Goal: Information Seeking & Learning: Learn about a topic

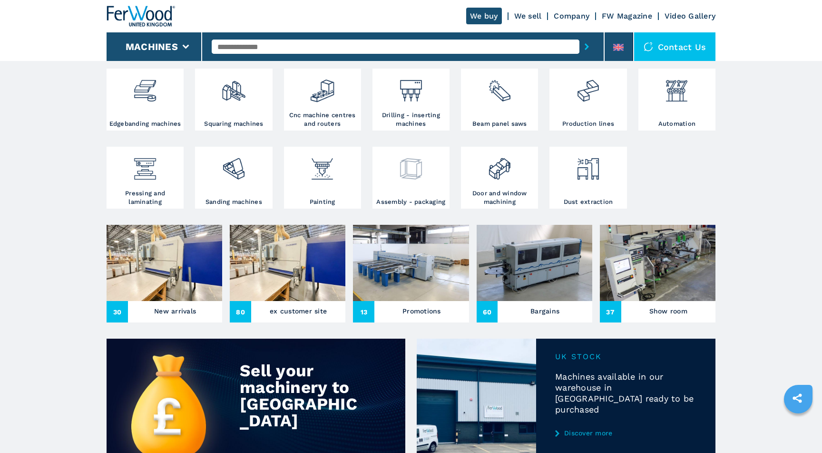
scroll to position [201, 0]
click at [537, 315] on h3 "Bargains" at bounding box center [545, 310] width 29 height 13
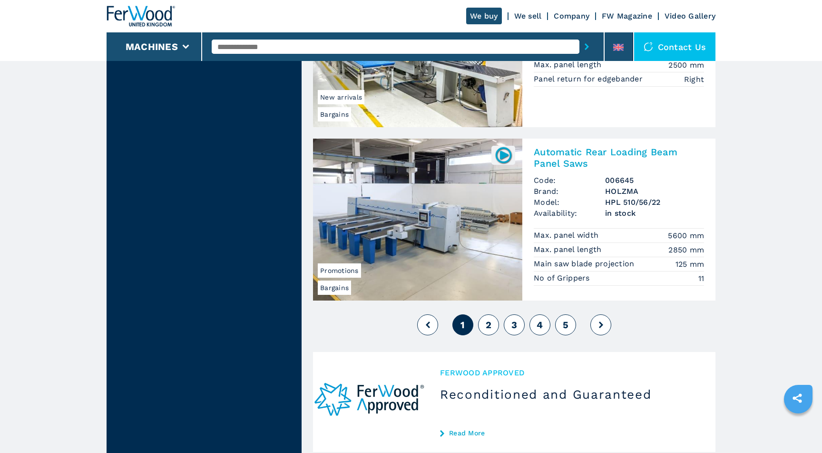
scroll to position [2223, 0]
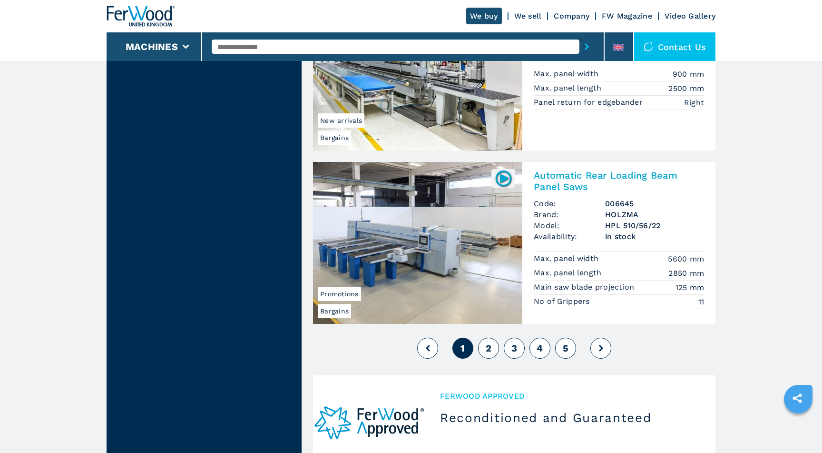
click at [489, 345] on span "2" at bounding box center [489, 347] width 6 height 11
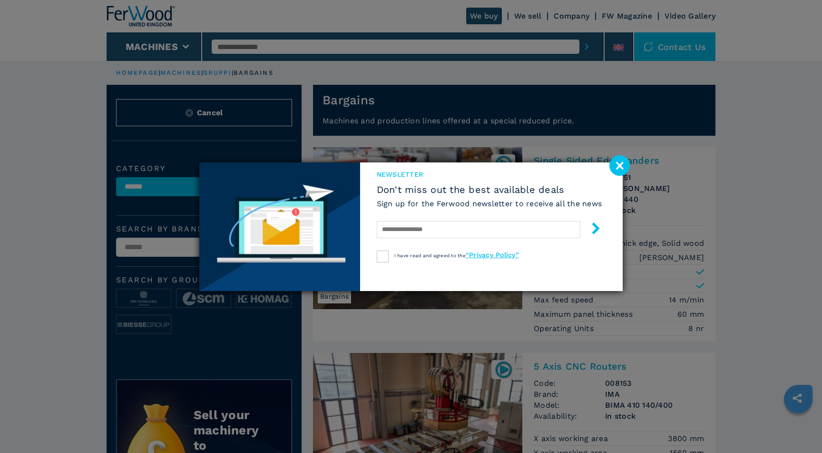
click at [619, 166] on image at bounding box center [620, 165] width 20 height 20
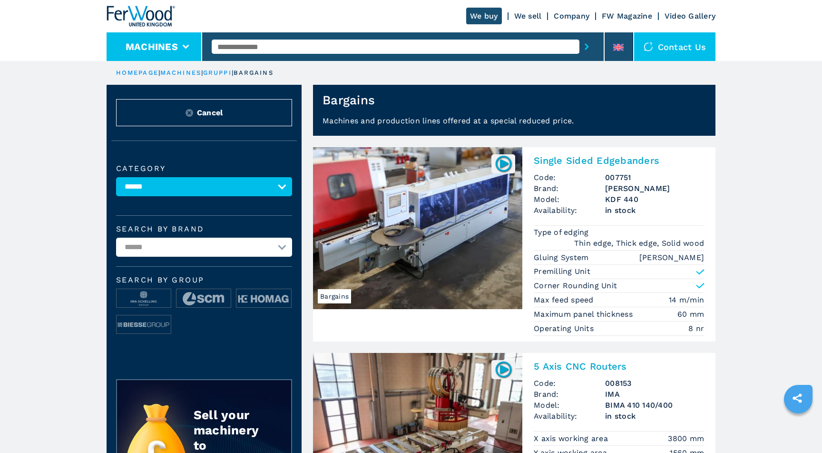
click at [181, 46] on li "Machines" at bounding box center [155, 46] width 96 height 29
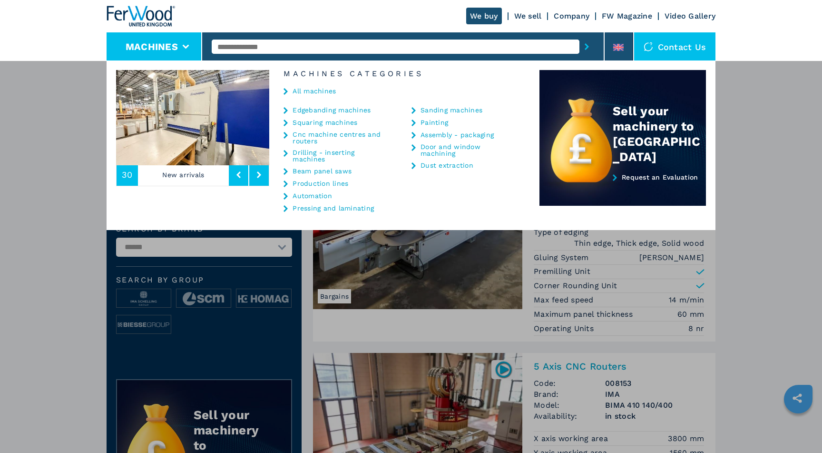
click at [320, 110] on link "Edgebanding machines" at bounding box center [332, 110] width 78 height 7
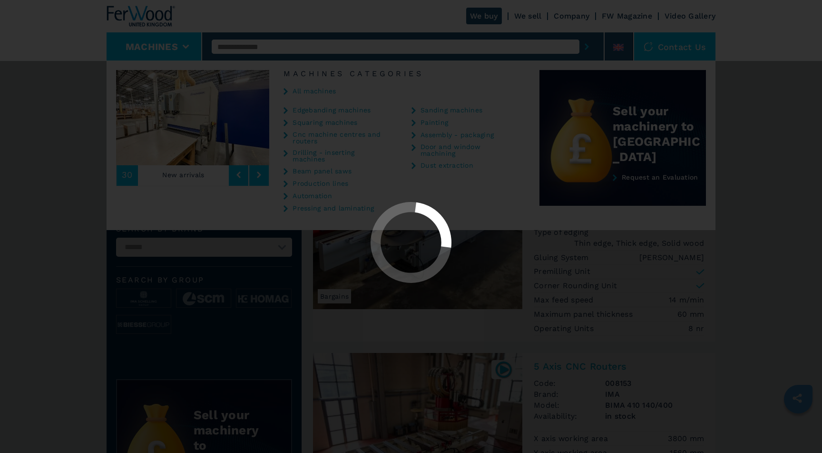
select select "**********"
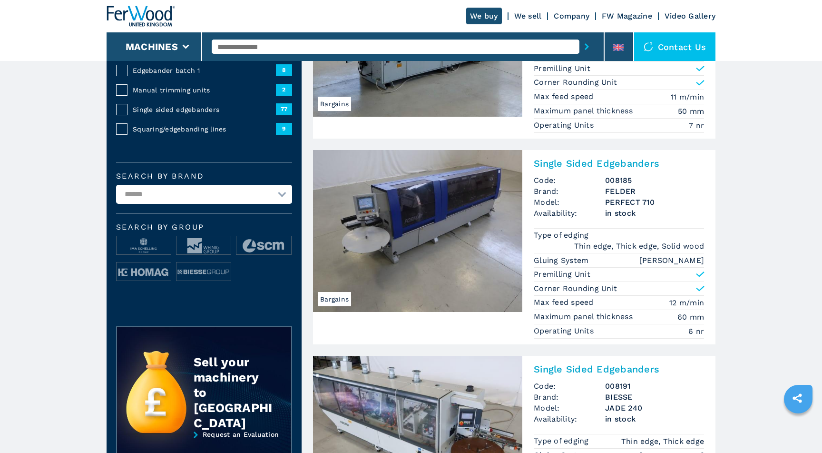
scroll to position [159, 0]
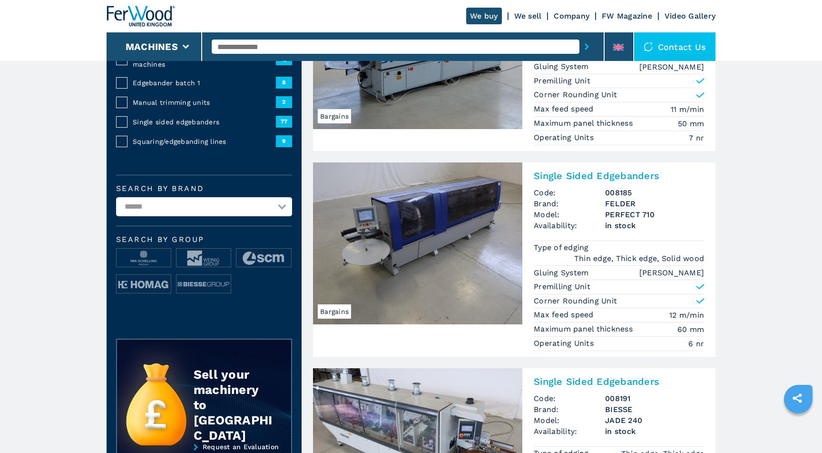
select select "*******"
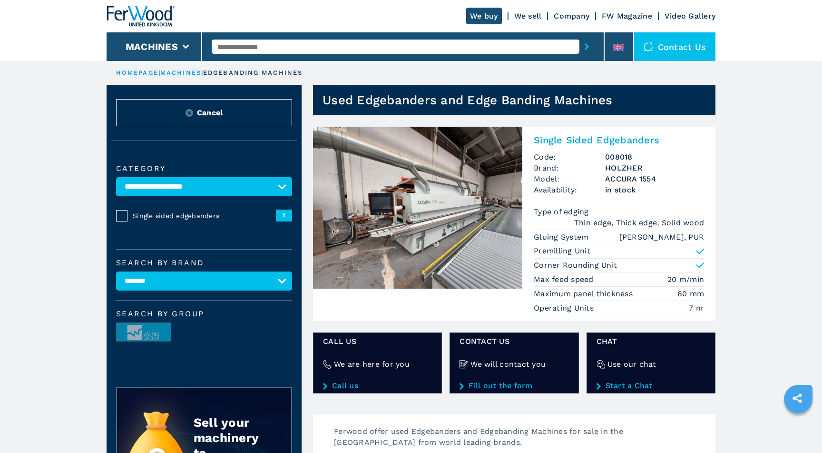
click at [476, 206] on img at bounding box center [417, 208] width 209 height 162
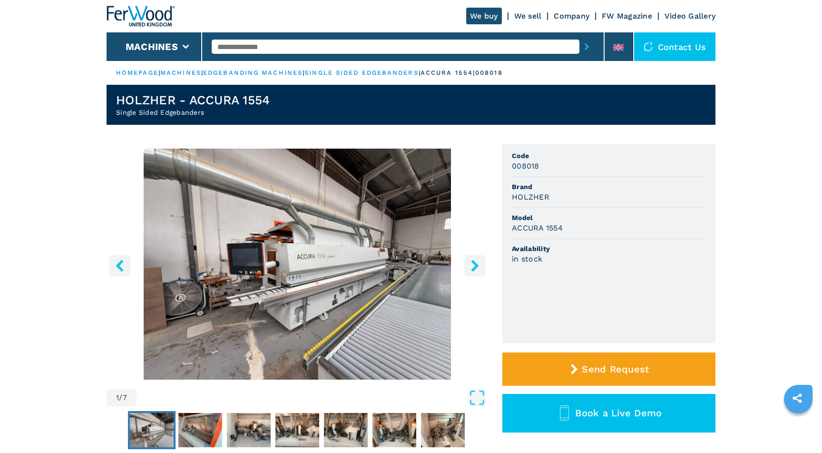
click at [480, 265] on icon "right-button" at bounding box center [475, 265] width 12 height 12
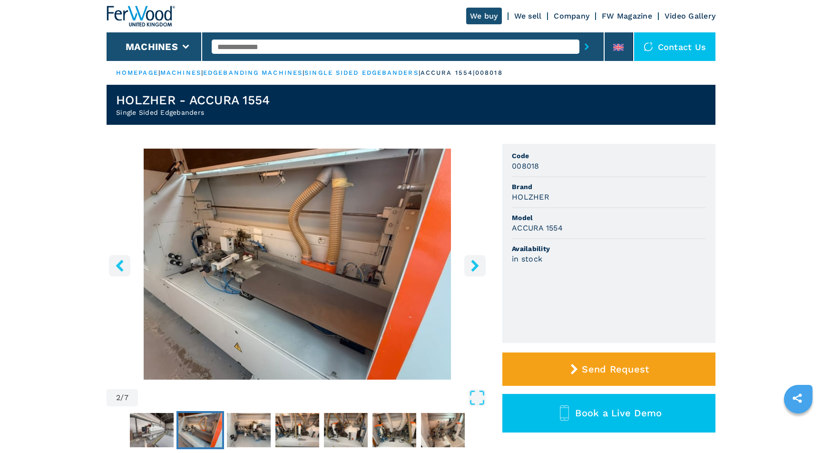
click at [481, 265] on icon "right-button" at bounding box center [475, 265] width 12 height 12
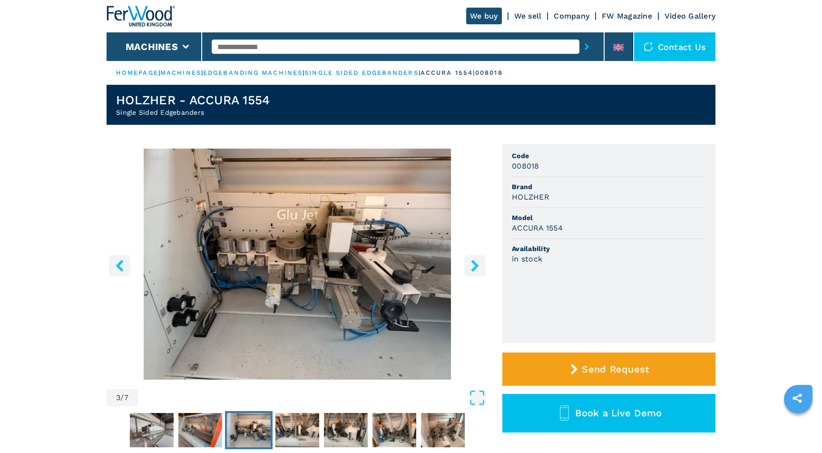
click at [481, 265] on icon "right-button" at bounding box center [475, 265] width 12 height 12
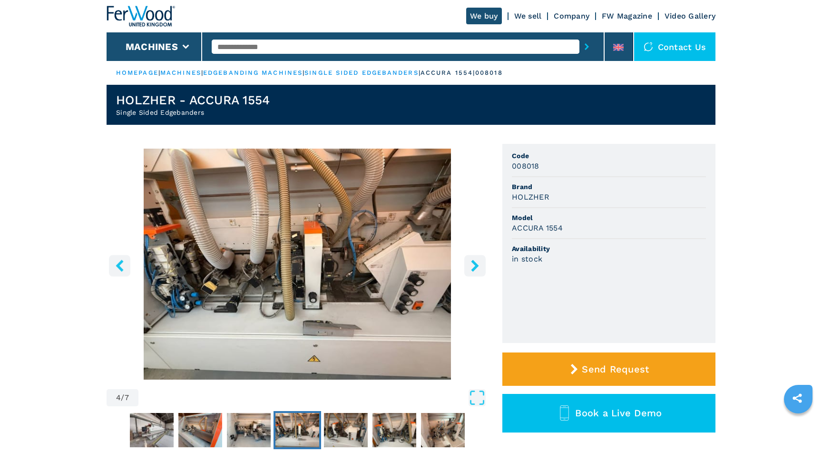
click at [481, 265] on icon "right-button" at bounding box center [475, 265] width 12 height 12
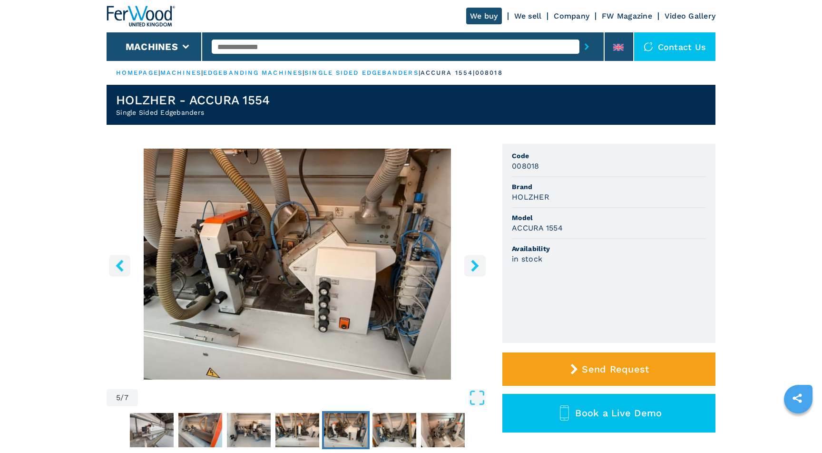
click at [481, 265] on icon "right-button" at bounding box center [475, 265] width 12 height 12
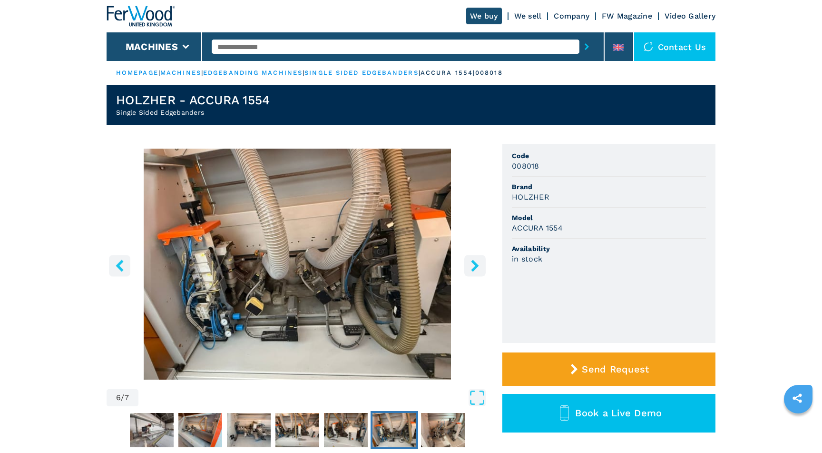
click at [481, 265] on icon "right-button" at bounding box center [475, 265] width 12 height 12
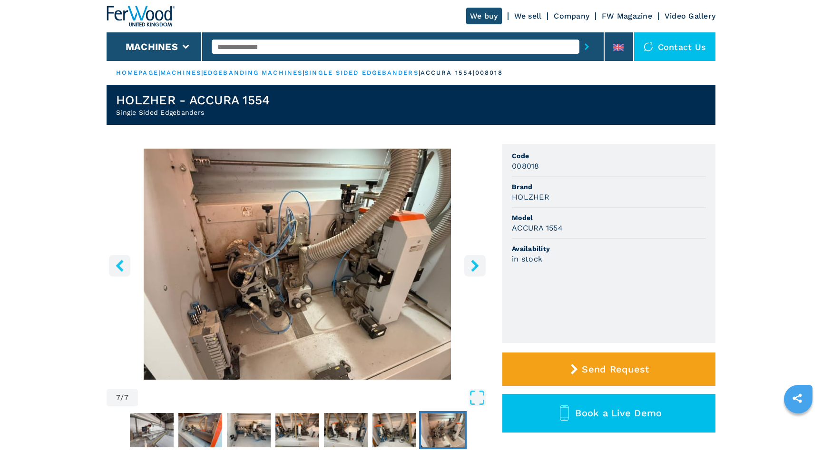
click at [481, 265] on icon "right-button" at bounding box center [475, 265] width 12 height 12
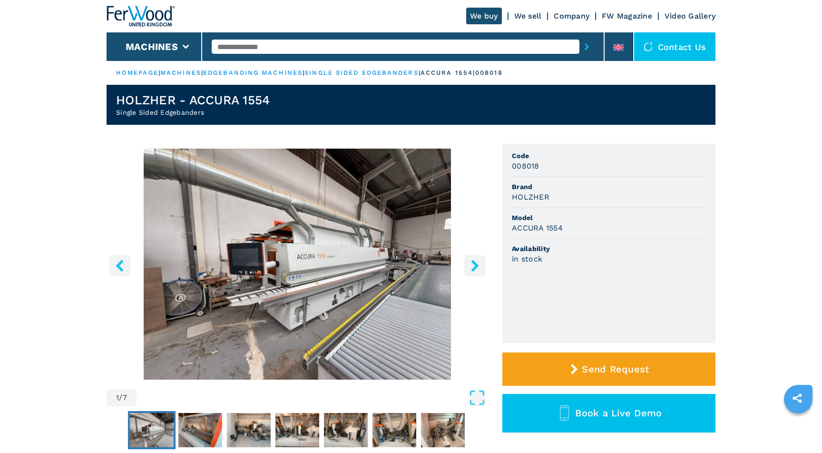
scroll to position [537, 0]
